Goal: Find specific fact: Find specific fact

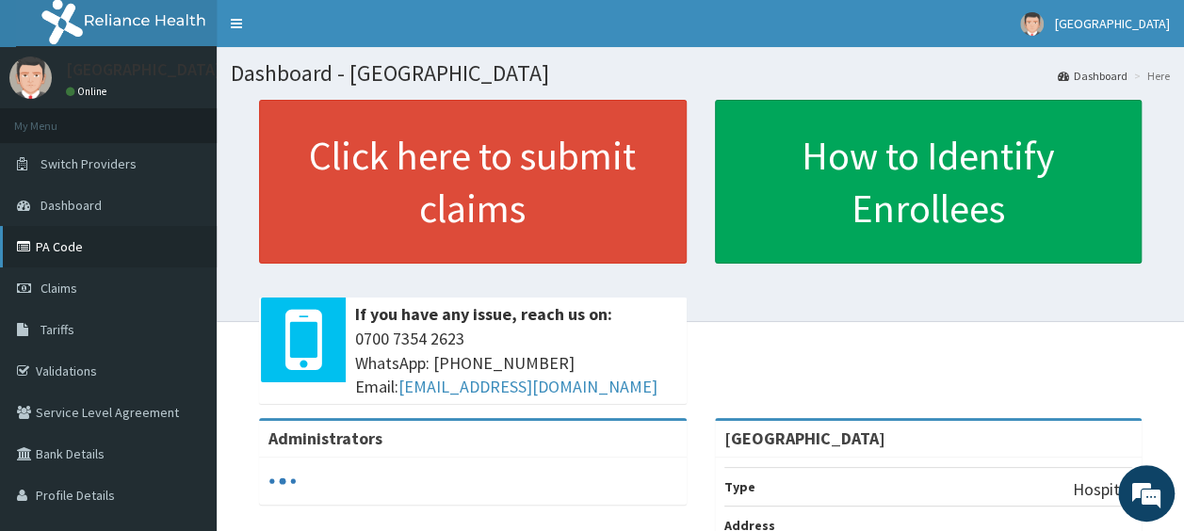
click at [114, 253] on link "PA Code" at bounding box center [108, 246] width 217 height 41
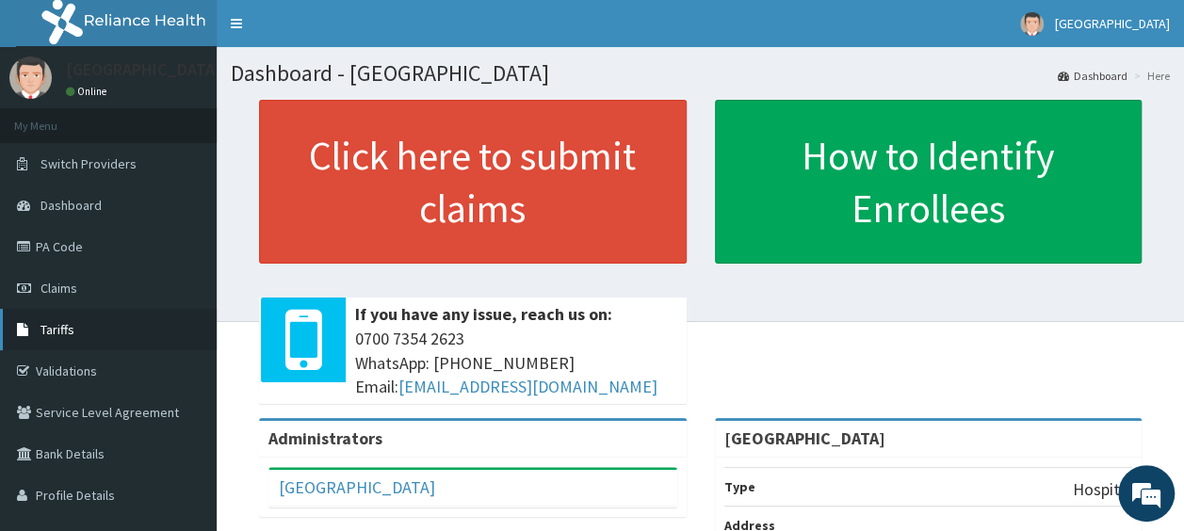
click at [79, 325] on link "Tariffs" at bounding box center [108, 329] width 217 height 41
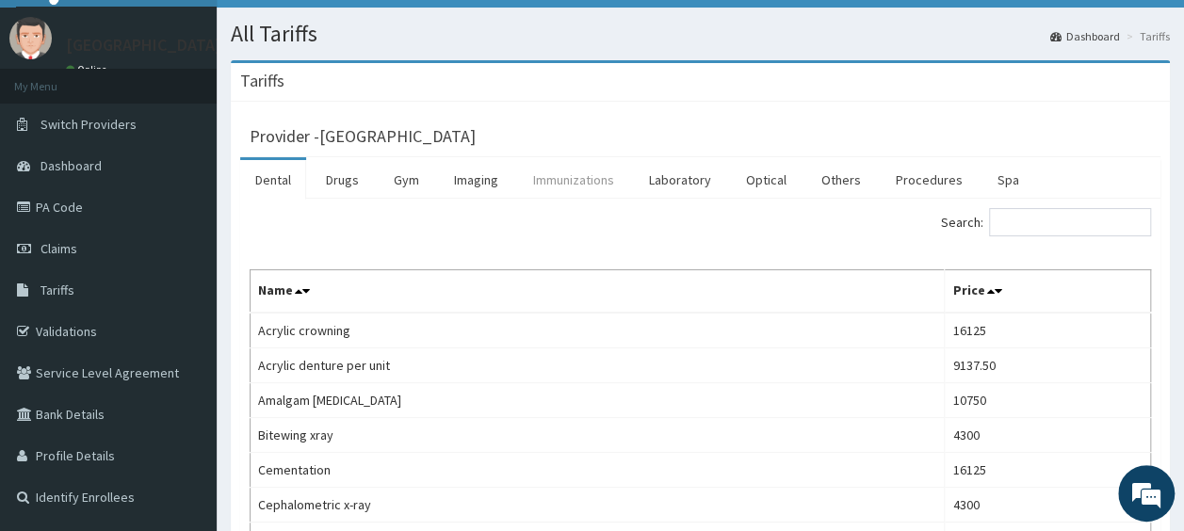
scroll to position [41, 0]
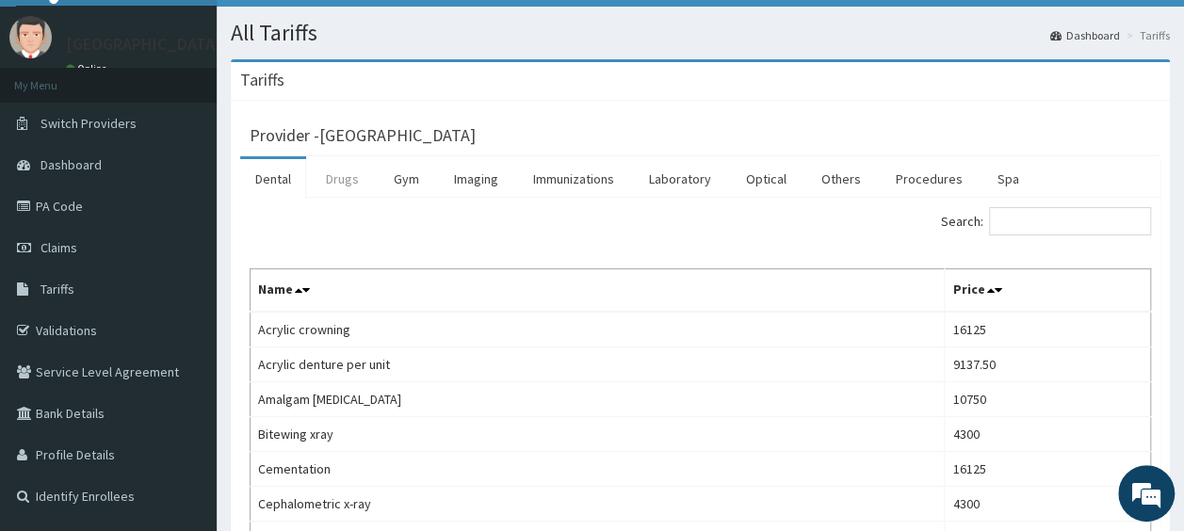
click at [337, 179] on link "Drugs" at bounding box center [342, 179] width 63 height 40
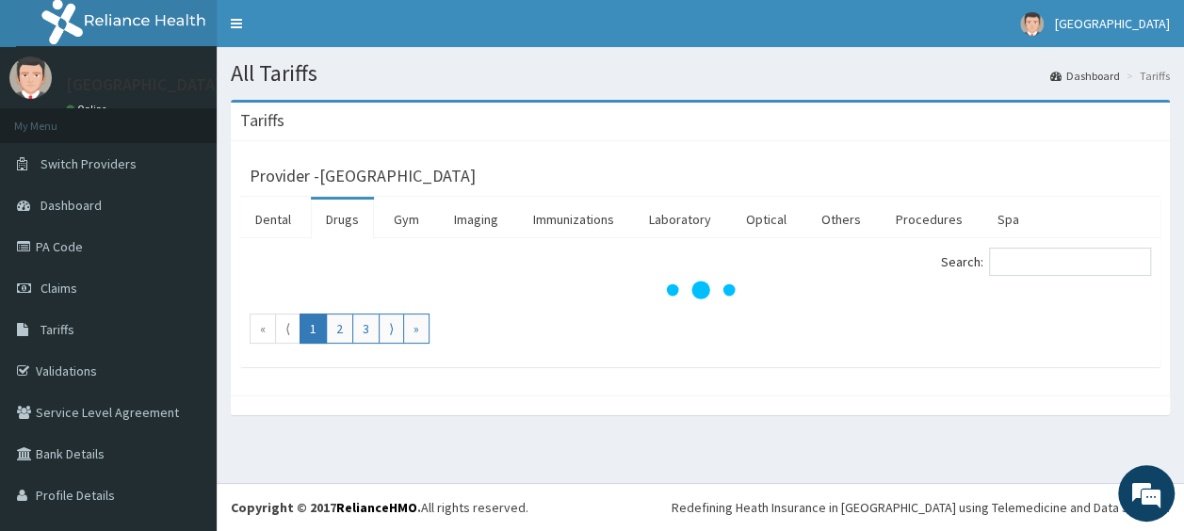
scroll to position [0, 0]
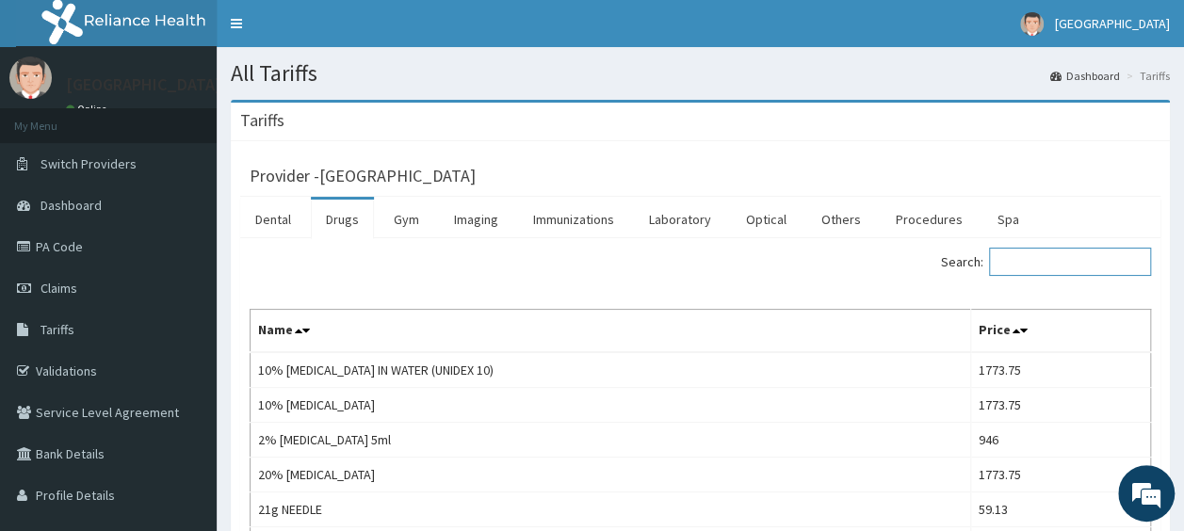
click at [1025, 256] on input "Search:" at bounding box center [1070, 262] width 162 height 28
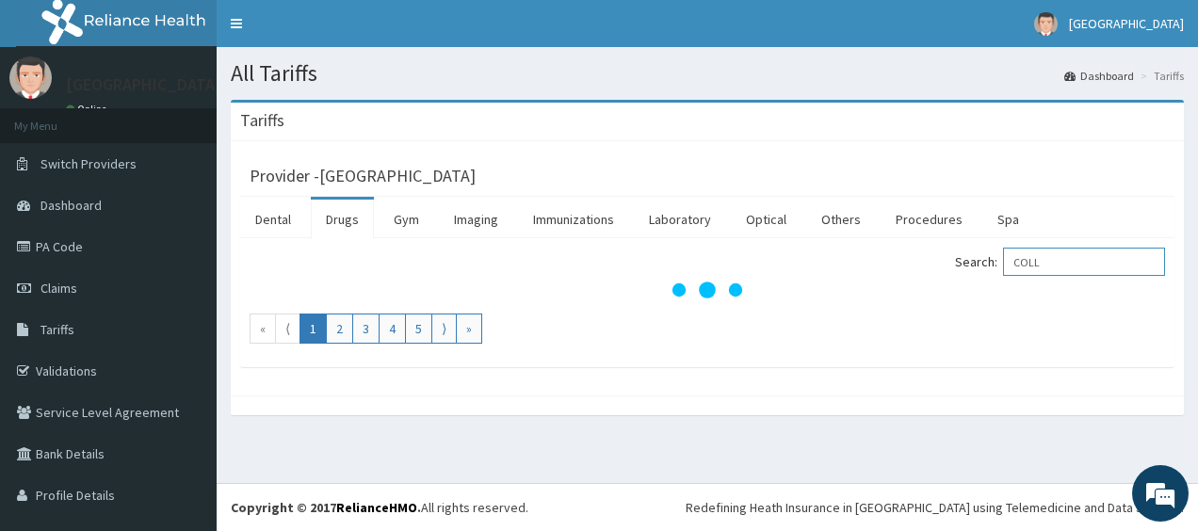
type input "COLL"
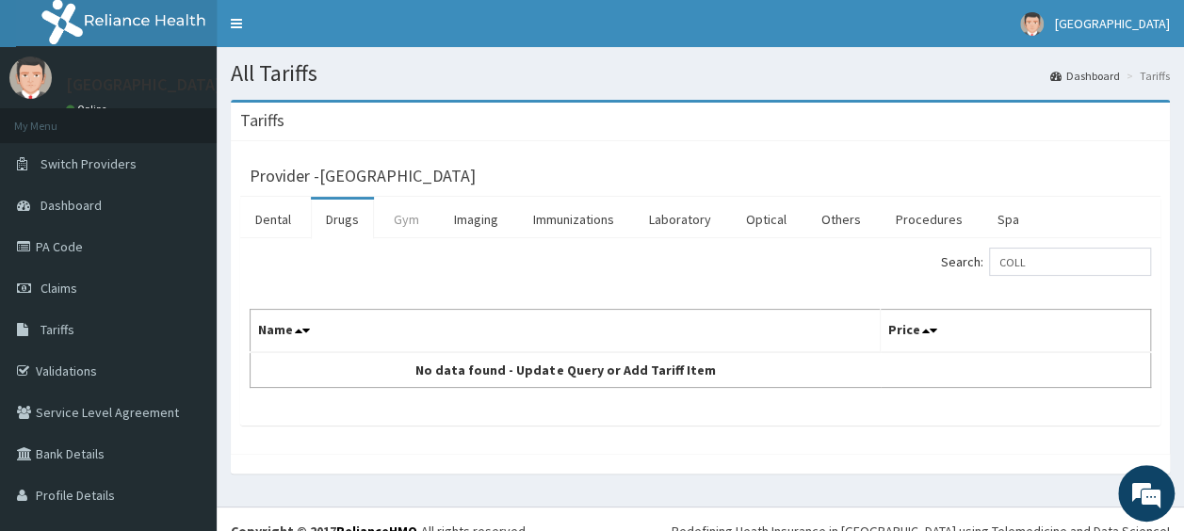
click at [379, 224] on link "Gym" at bounding box center [407, 220] width 56 height 40
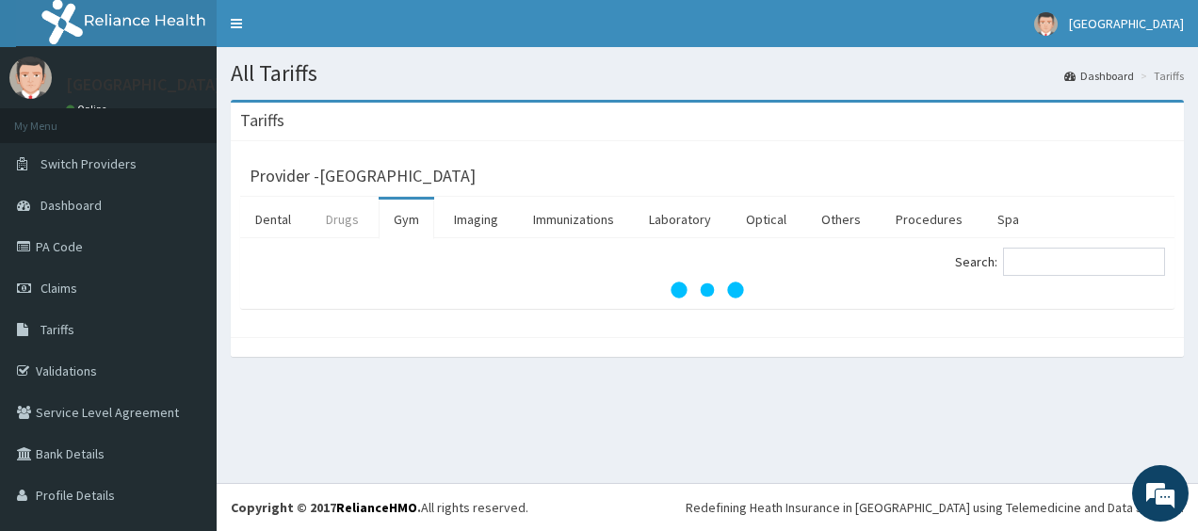
click at [329, 219] on link "Drugs" at bounding box center [342, 220] width 63 height 40
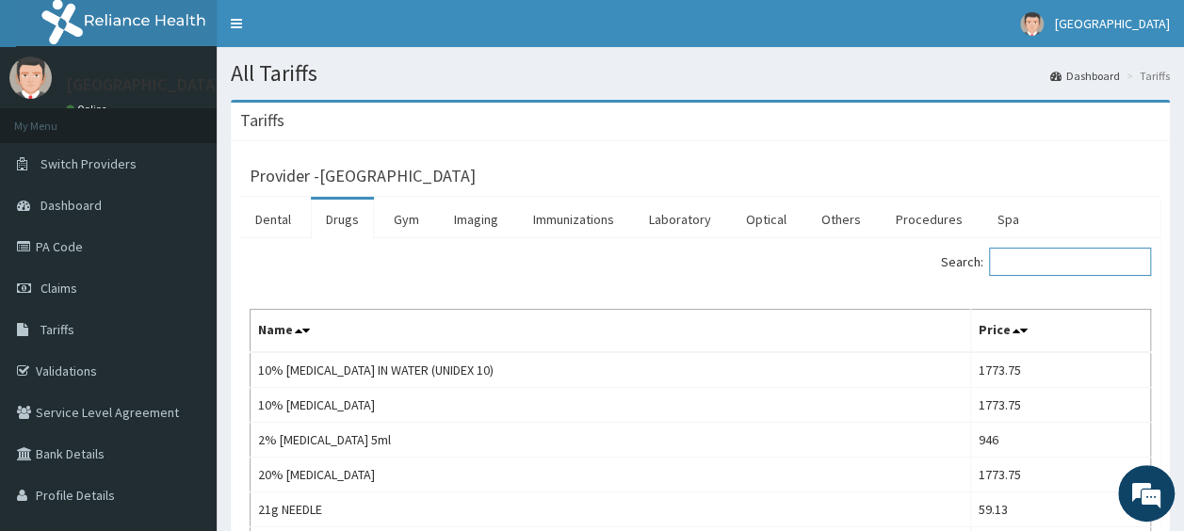
click at [1044, 273] on input "Search:" at bounding box center [1070, 262] width 162 height 28
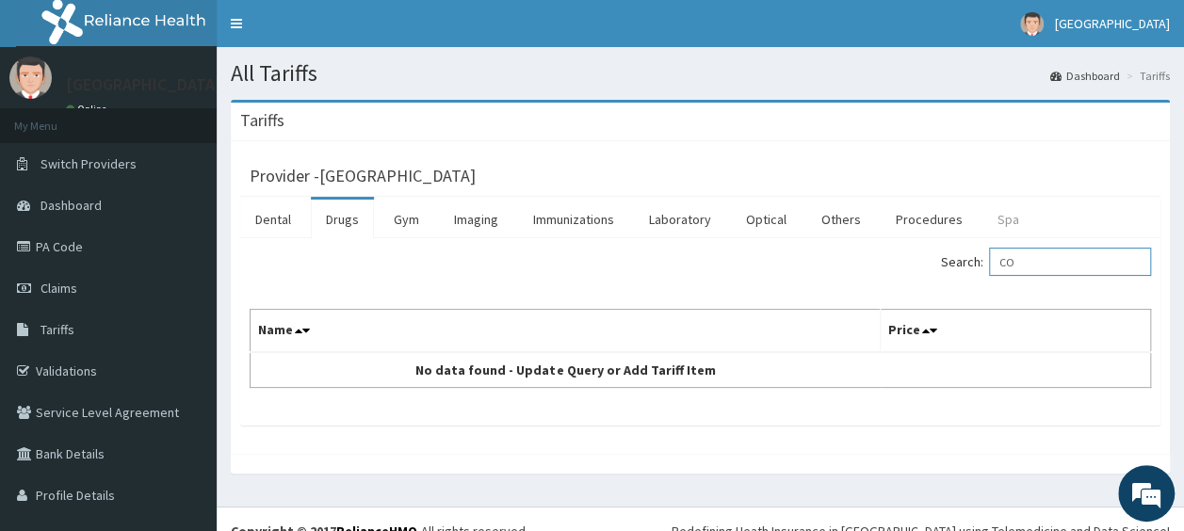
type input "C"
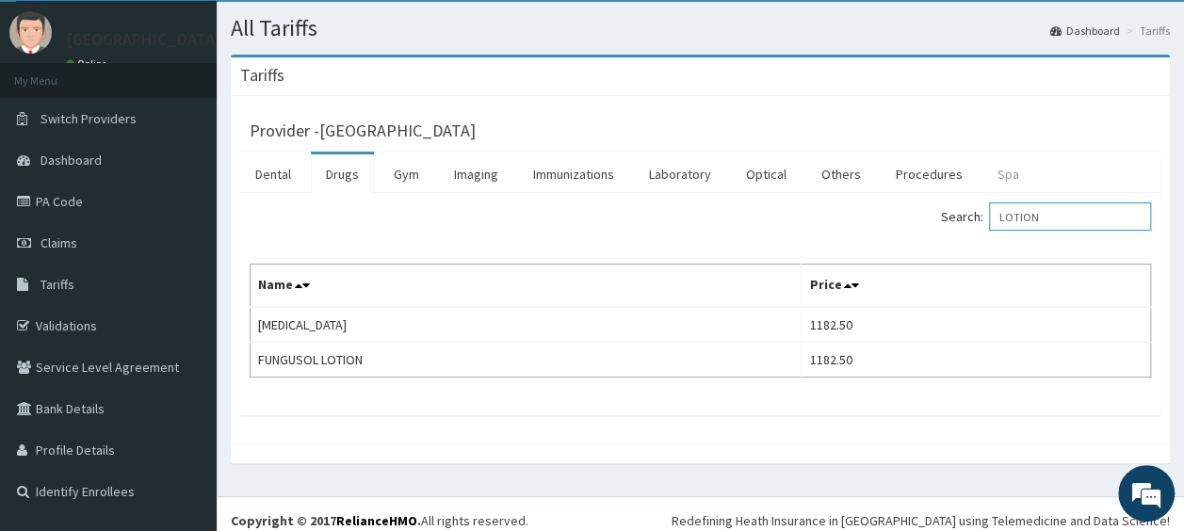
scroll to position [50, 0]
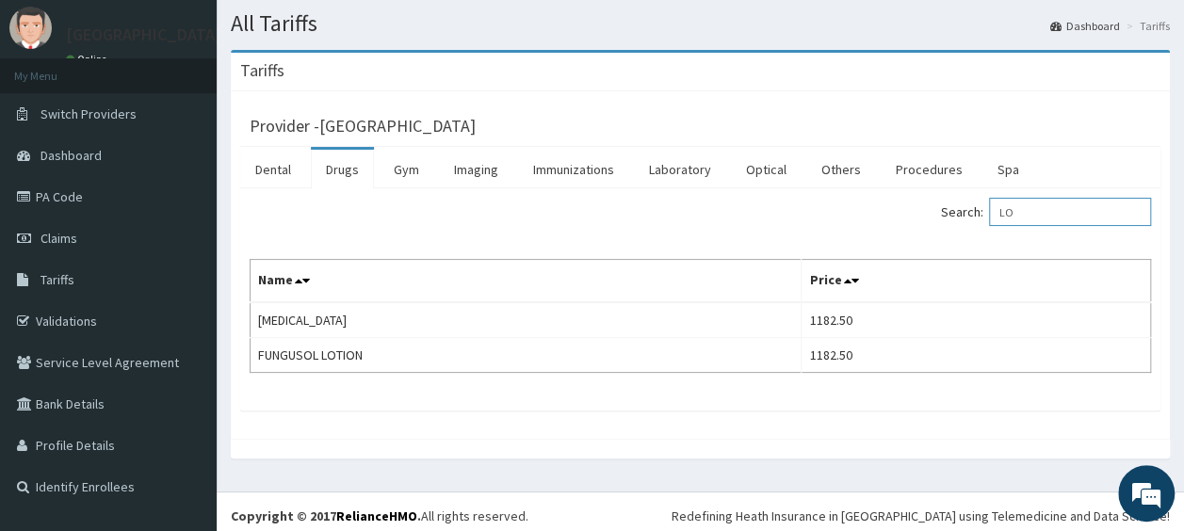
type input "L"
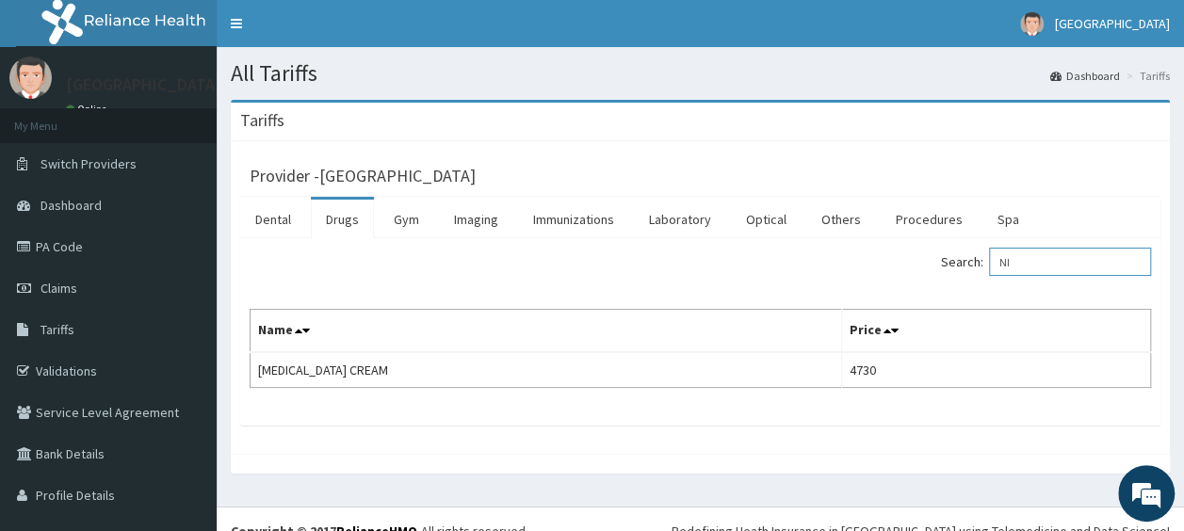
type input "N"
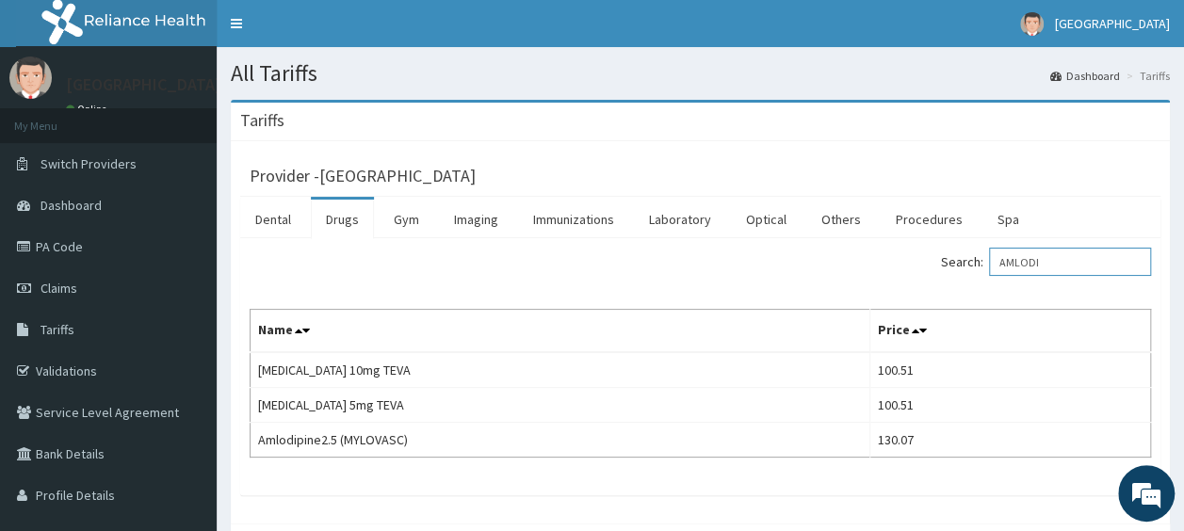
type input "AMLODI"
